Goal: Task Accomplishment & Management: Use online tool/utility

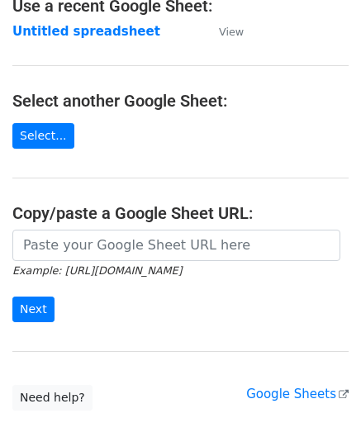
scroll to position [165, 0]
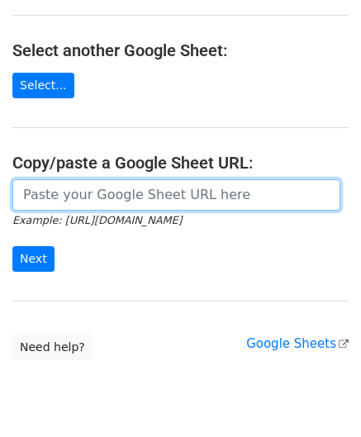
click at [68, 195] on input "url" at bounding box center [176, 194] width 328 height 31
paste input "https://docs.google.com/spreadsheets/d/1S-KbIrorauVs63mwNZcmayeTZnfTTU3Y1GmWTz1…"
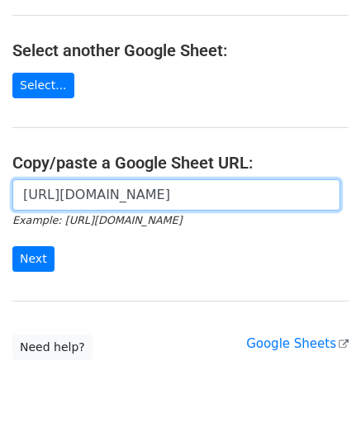
scroll to position [0, 367]
type input "https://docs.google.com/spreadsheets/d/1S-KbIrorauVs63mwNZcmayeTZnfTTU3Y1GmWTz1…"
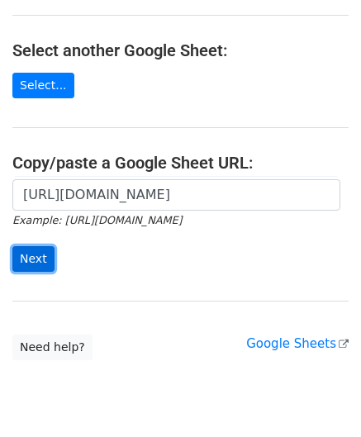
click at [36, 259] on input "Next" at bounding box center [33, 259] width 42 height 26
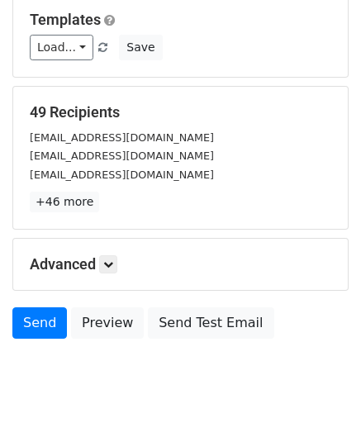
scroll to position [202, 0]
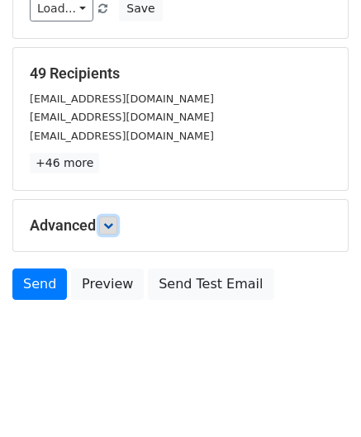
click at [113, 225] on icon at bounding box center [108, 226] width 10 height 10
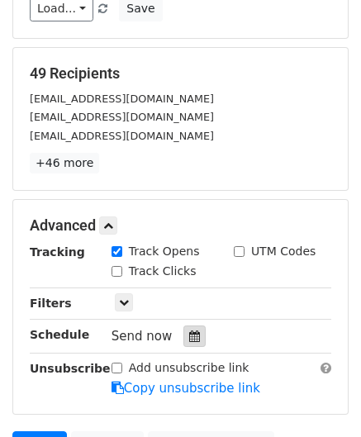
click at [192, 331] on div at bounding box center [194, 336] width 22 height 21
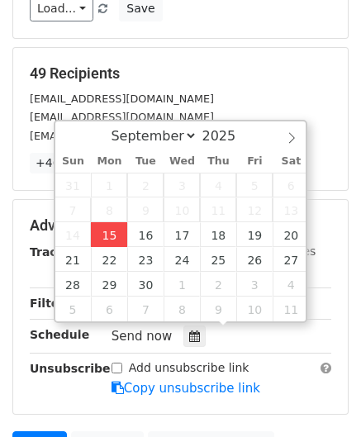
type input "[DATE] 12:00"
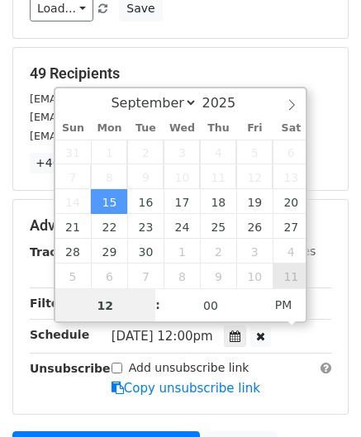
paste input "1"
type input "11"
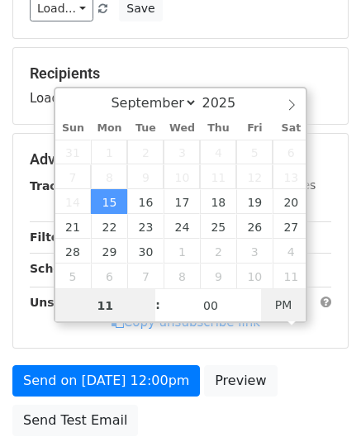
type input "[DATE] 11:00"
click at [281, 301] on span "PM" at bounding box center [283, 304] width 45 height 33
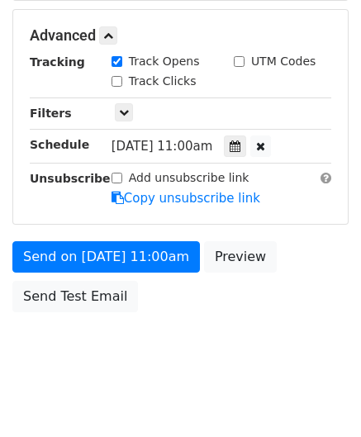
scroll to position [392, 0]
